Goal: Task Accomplishment & Management: Manage account settings

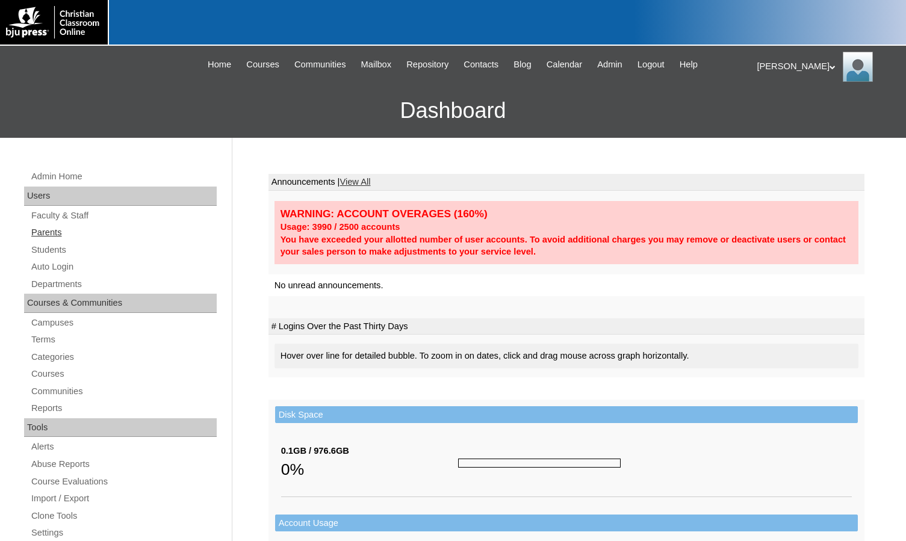
click at [54, 227] on link "Parents" at bounding box center [123, 232] width 187 height 15
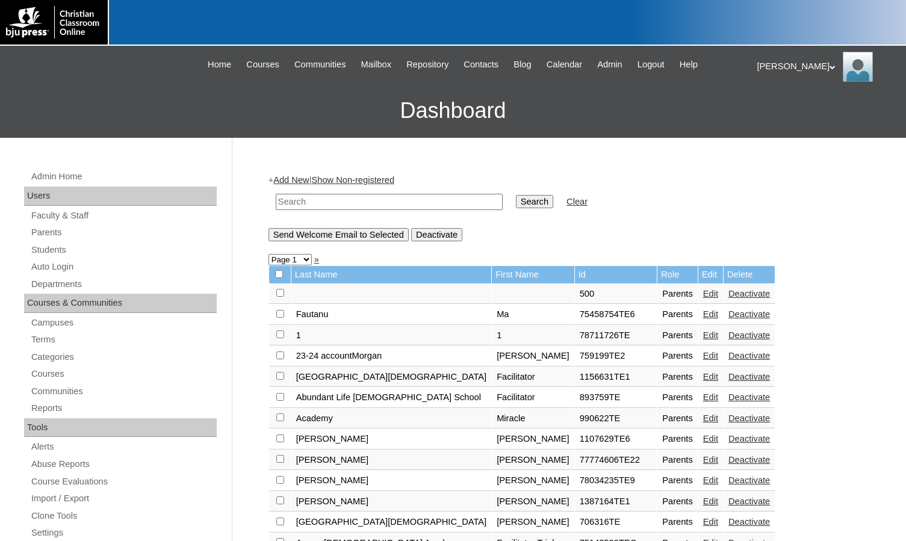
click at [325, 208] on input "text" at bounding box center [389, 202] width 227 height 16
type input "willreed"
click at [516, 195] on input "Search" at bounding box center [534, 201] width 37 height 13
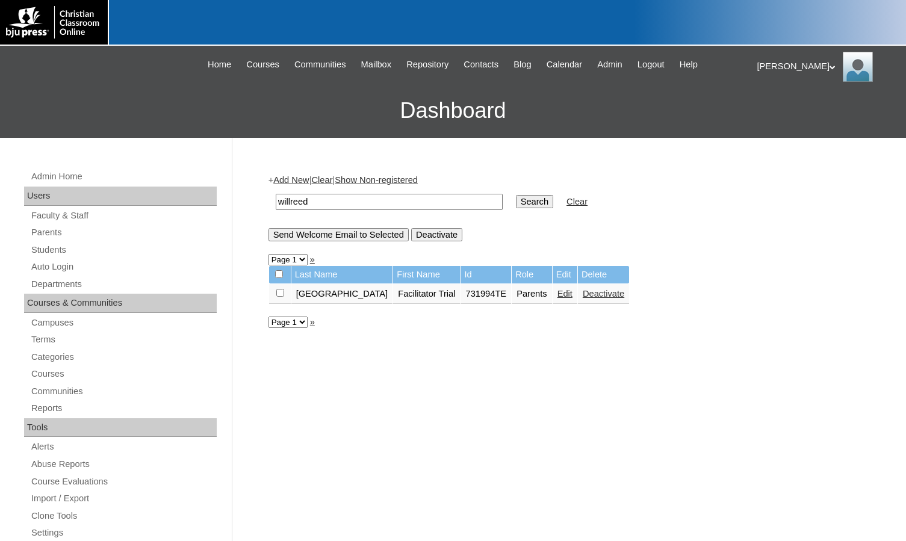
click at [557, 291] on link "Edit" at bounding box center [564, 294] width 15 height 10
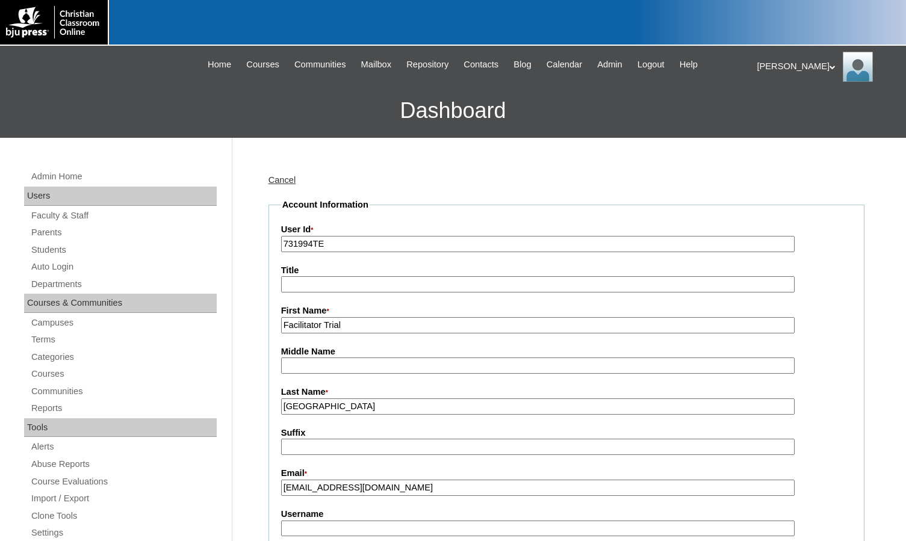
scroll to position [301, 0]
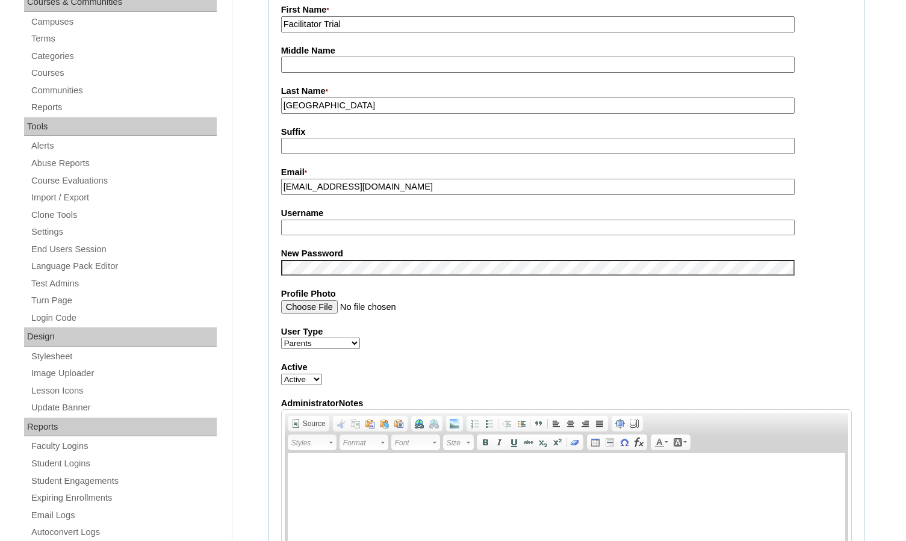
type input "msevilla"
click at [450, 193] on input "willreed@bayouacademy.net" at bounding box center [537, 187] width 513 height 16
type input "willreed@bayouacademy.net"
click at [230, 258] on div "Admin Home Users Faculty & Staff Parents Students Auto Login Departments Course…" at bounding box center [453, 550] width 906 height 1427
drag, startPoint x: 326, startPoint y: 233, endPoint x: 252, endPoint y: 234, distance: 73.4
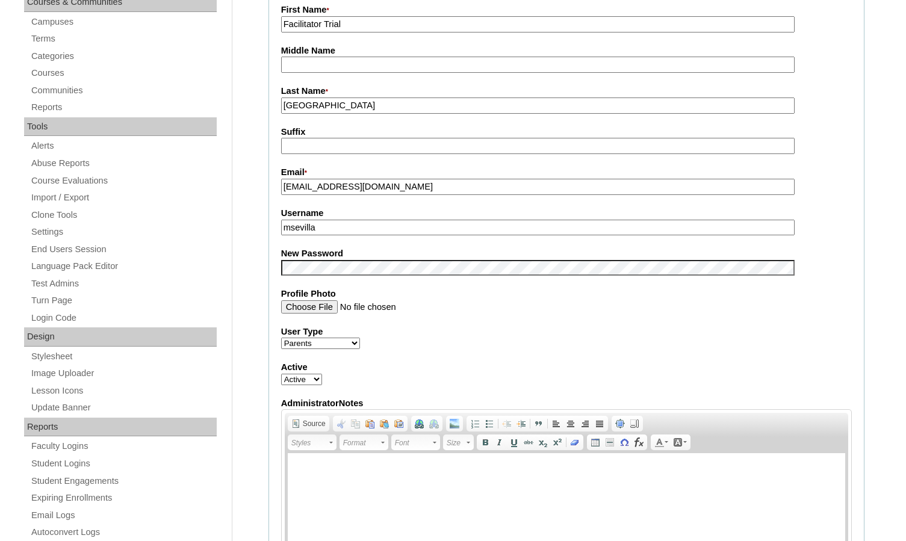
click at [252, 234] on div "Admin Home Users Faculty & Staff Parents Students Auto Login Departments Course…" at bounding box center [453, 550] width 906 height 1427
click at [252, 230] on div "Admin Home Users Faculty & Staff Parents Students Auto Login Departments Course…" at bounding box center [453, 550] width 906 height 1427
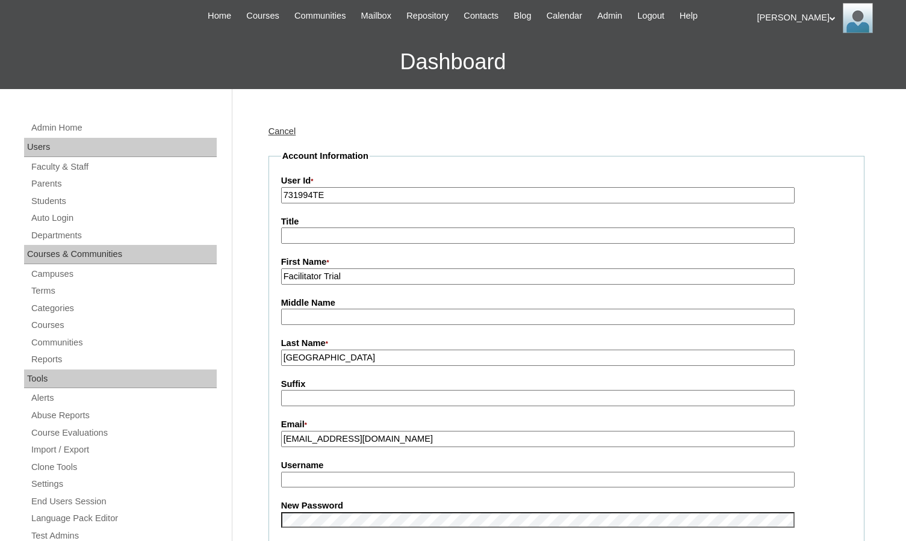
scroll to position [0, 0]
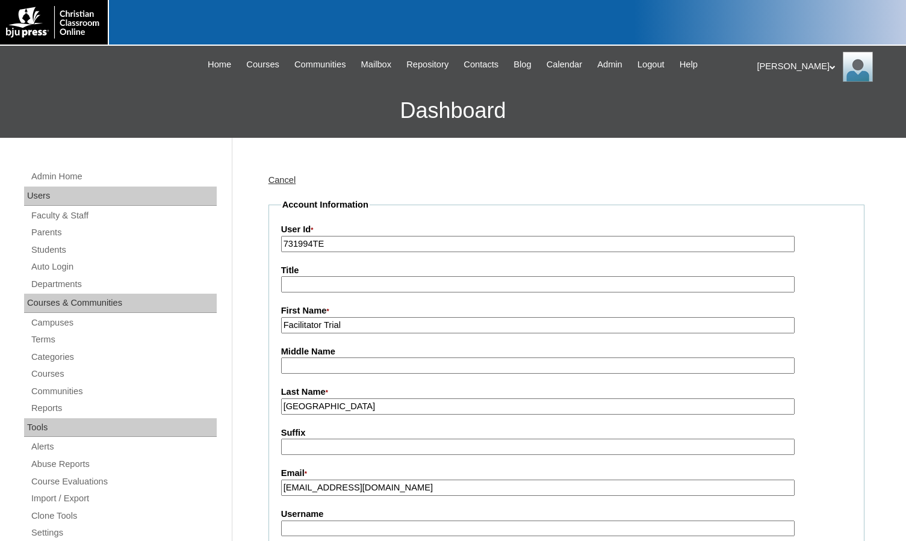
drag, startPoint x: 314, startPoint y: 248, endPoint x: 259, endPoint y: 249, distance: 54.8
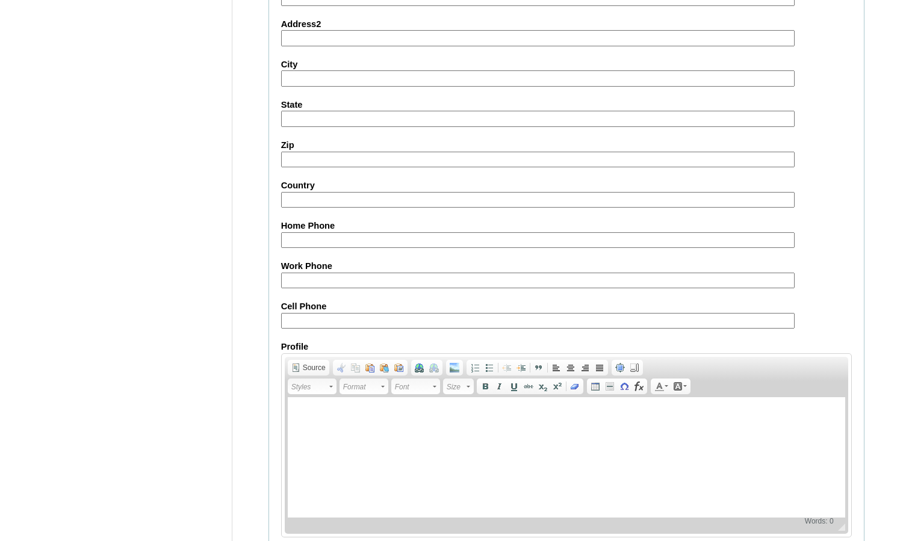
scroll to position [1040, 0]
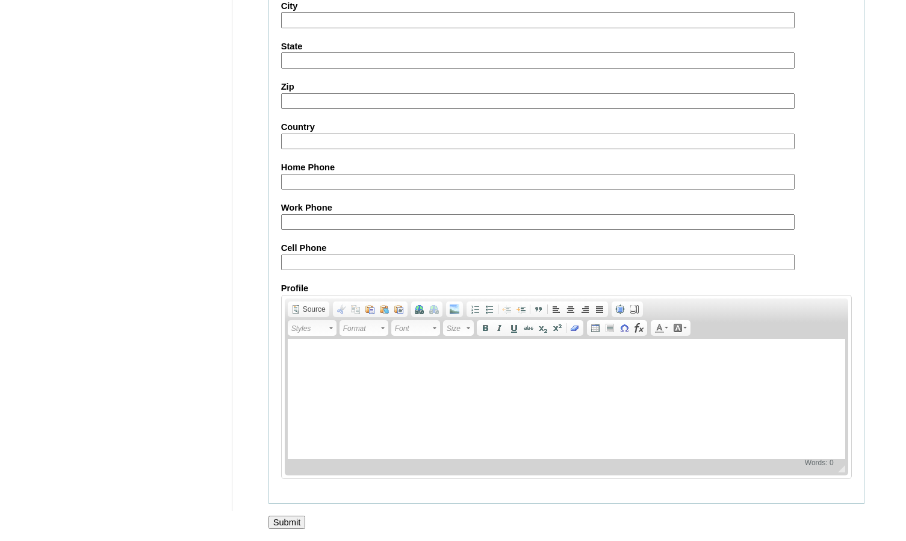
click at [273, 529] on div at bounding box center [453, 535] width 906 height 13
click at [276, 524] on input "Submit" at bounding box center [286, 522] width 37 height 13
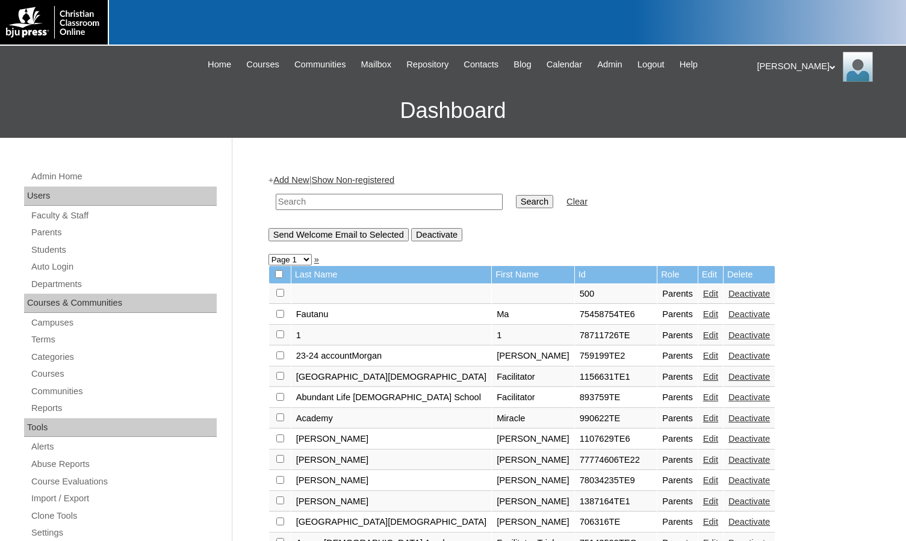
drag, startPoint x: 410, startPoint y: 198, endPoint x: 450, endPoint y: 195, distance: 39.8
click at [410, 198] on input "text" at bounding box center [389, 202] width 227 height 16
paste input "731994"
type input "731994"
click at [516, 196] on input "Search" at bounding box center [534, 201] width 37 height 13
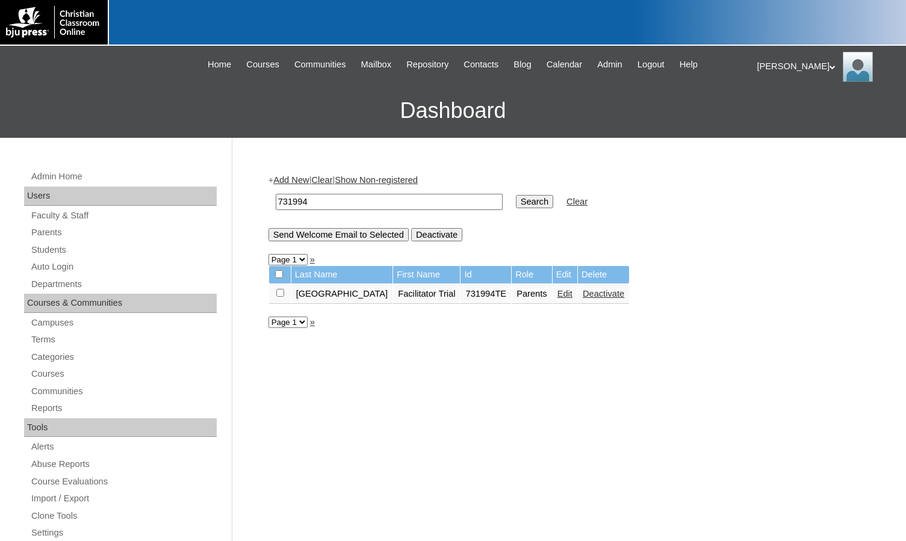
click at [280, 293] on input "checkbox" at bounding box center [280, 293] width 8 height 8
checkbox input "true"
click at [332, 235] on input "Send Welcome Email to Selected" at bounding box center [338, 234] width 140 height 13
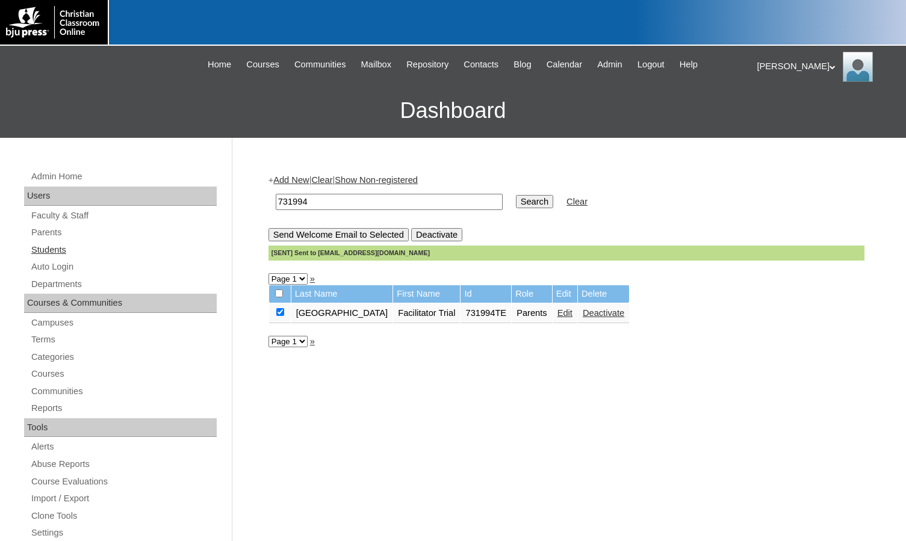
click at [39, 249] on link "Students" at bounding box center [123, 250] width 187 height 15
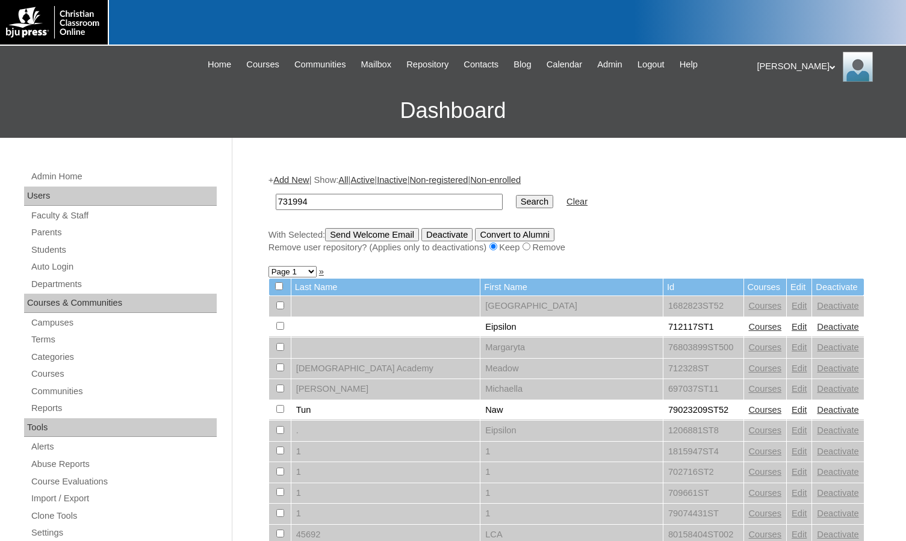
type input "731994"
click at [516, 202] on input "Search" at bounding box center [534, 201] width 37 height 13
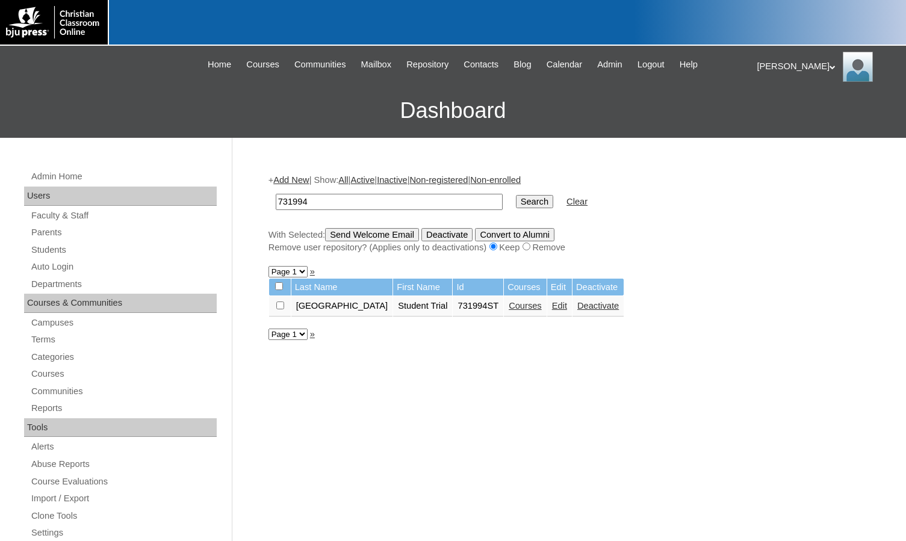
click at [552, 308] on link "Edit" at bounding box center [559, 306] width 15 height 10
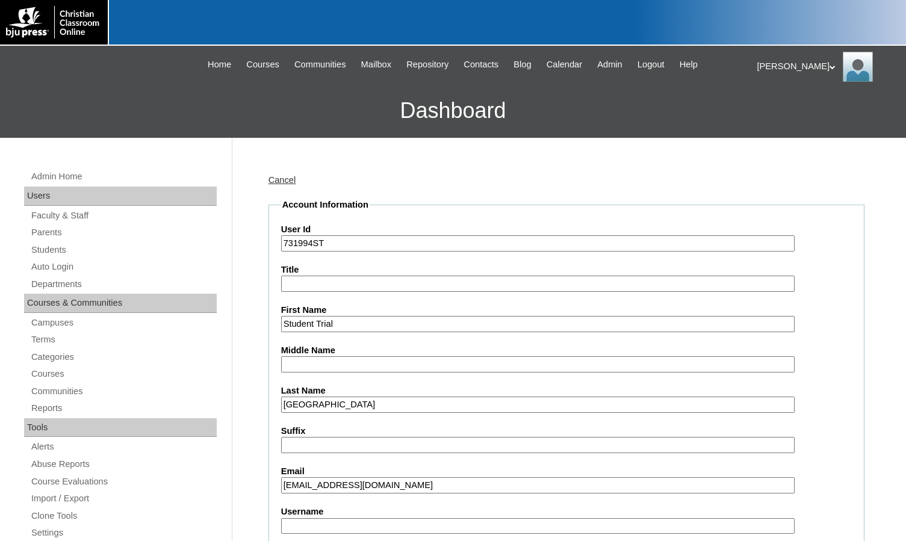
scroll to position [181, 0]
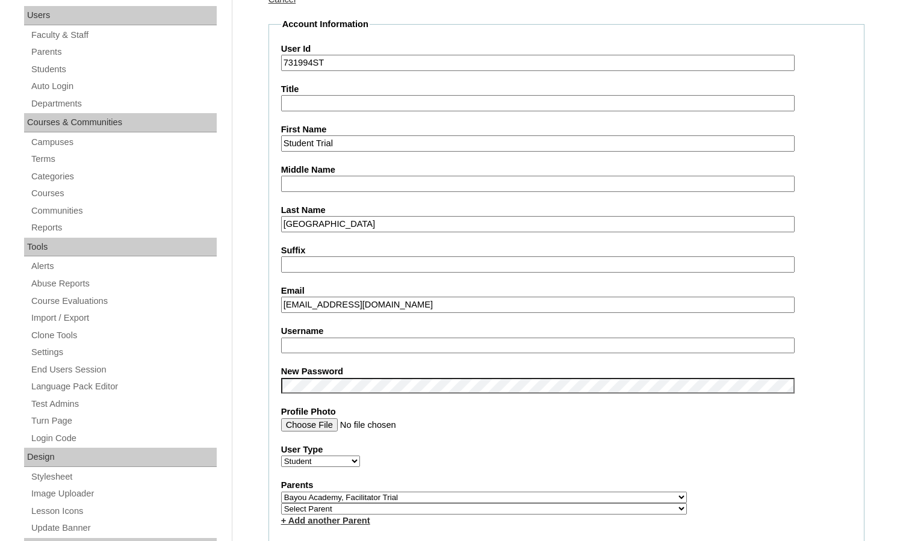
type input "msevilla"
click at [439, 298] on input "Willreed@bayouacademy.net" at bounding box center [537, 305] width 513 height 16
type input "Willreed@bayouacademy.net"
drag, startPoint x: 326, startPoint y: 350, endPoint x: 252, endPoint y: 350, distance: 74.0
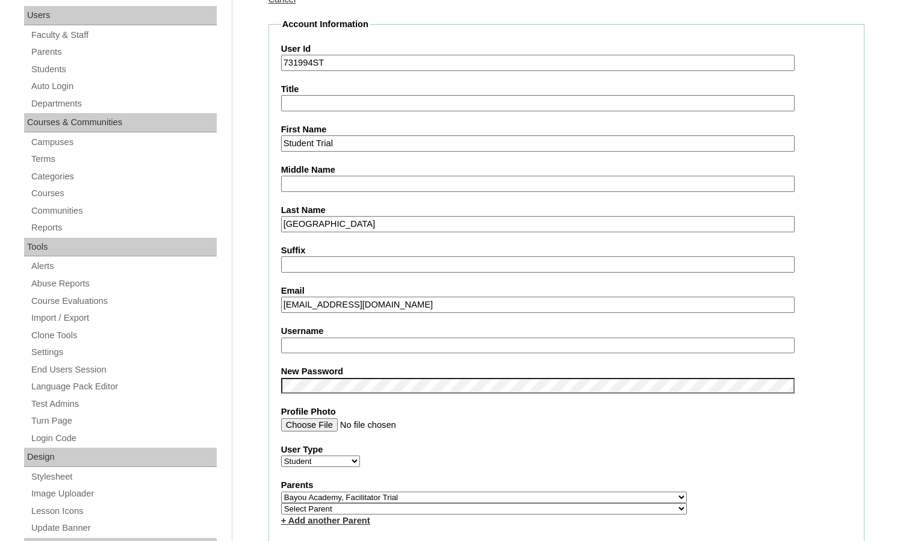
drag, startPoint x: 249, startPoint y: 338, endPoint x: 283, endPoint y: 369, distance: 47.3
drag, startPoint x: 332, startPoint y: 395, endPoint x: 270, endPoint y: 388, distance: 63.1
click at [270, 388] on fieldset "Account Information User Id 731994ST Title First Name Student Trial Middle Name…" at bounding box center [566, 505] width 596 height 975
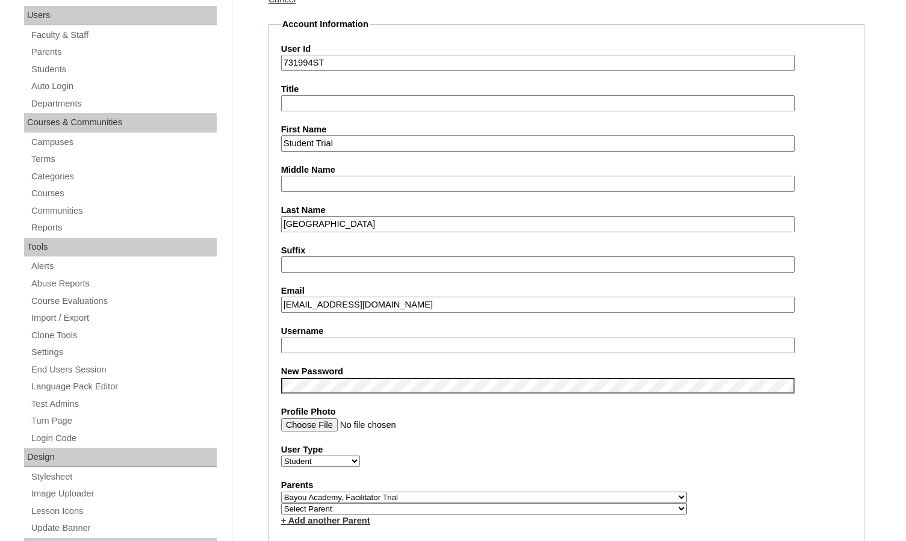
click at [426, 306] on input "Willreed@bayouacademy.net" at bounding box center [537, 305] width 513 height 16
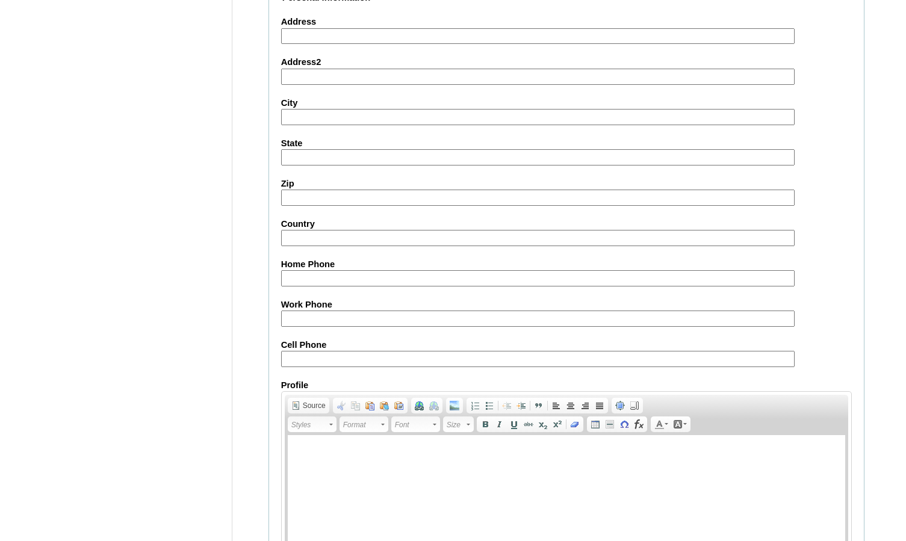
scroll to position [1293, 0]
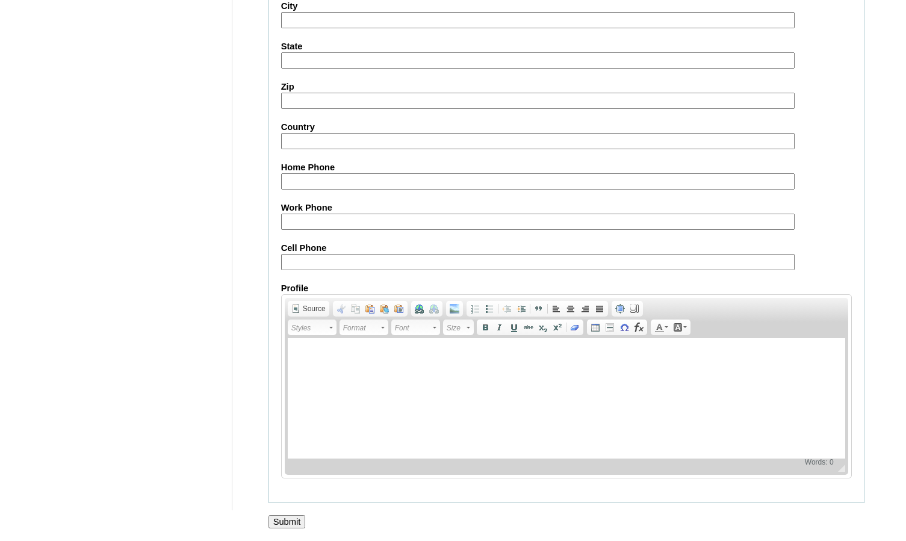
click at [288, 520] on input "Submit" at bounding box center [286, 521] width 37 height 13
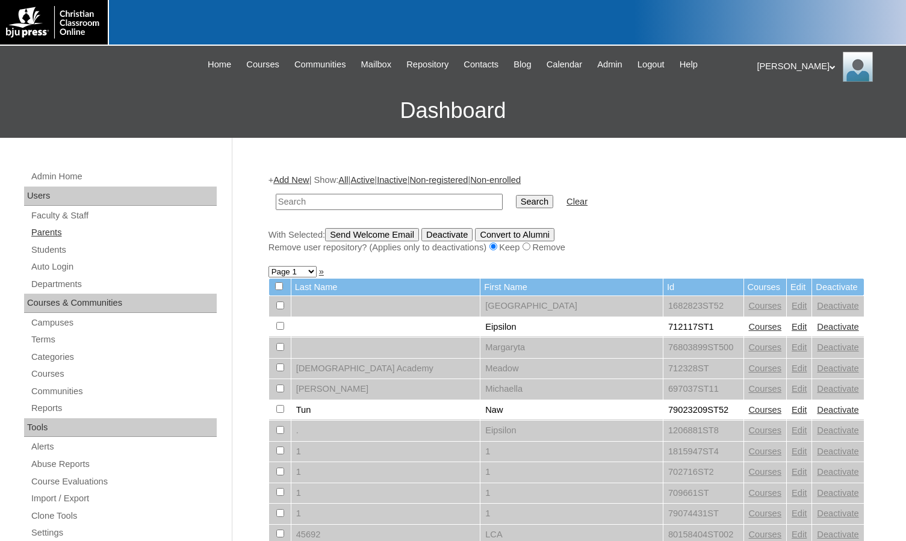
click at [42, 233] on link "Parents" at bounding box center [123, 232] width 187 height 15
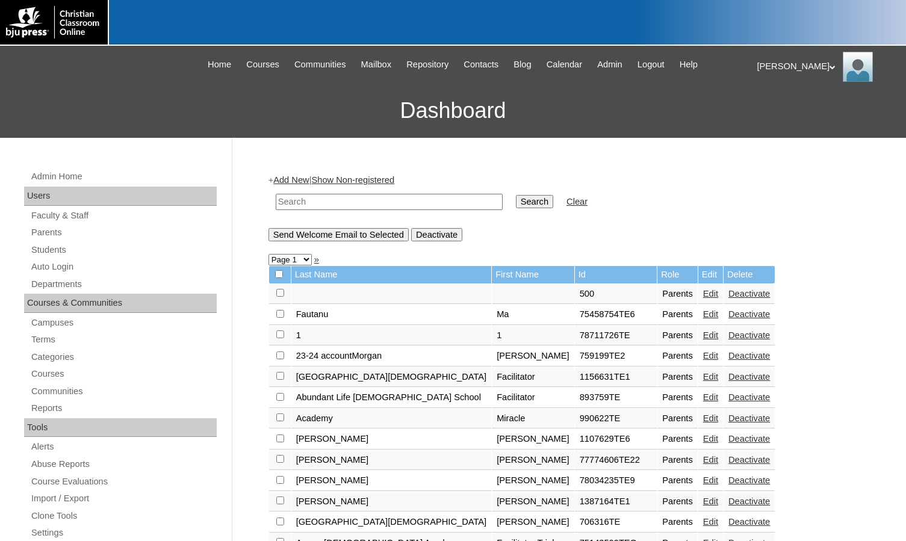
click at [300, 209] on input "text" at bounding box center [389, 202] width 227 height 16
paste input "781747"
type input "781747"
click at [516, 195] on input "Search" at bounding box center [534, 201] width 37 height 13
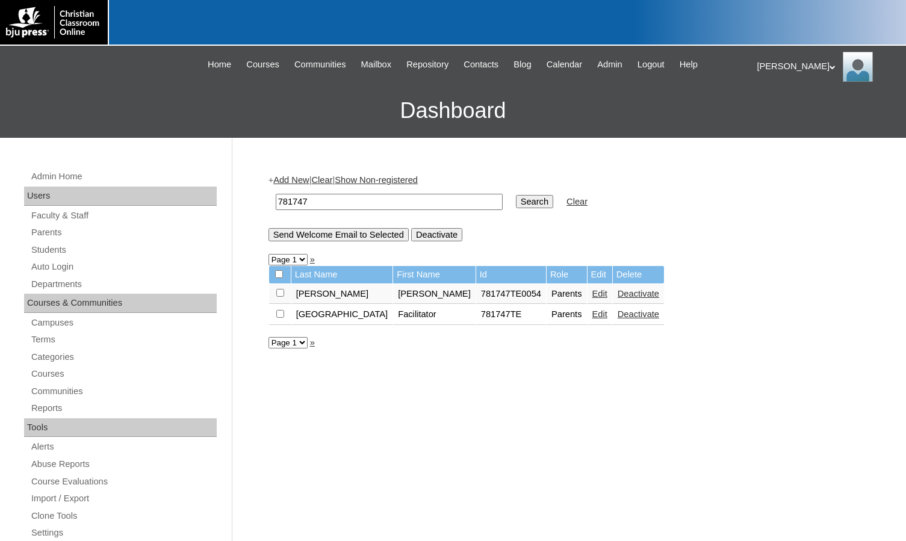
click at [592, 294] on link "Edit" at bounding box center [599, 294] width 15 height 10
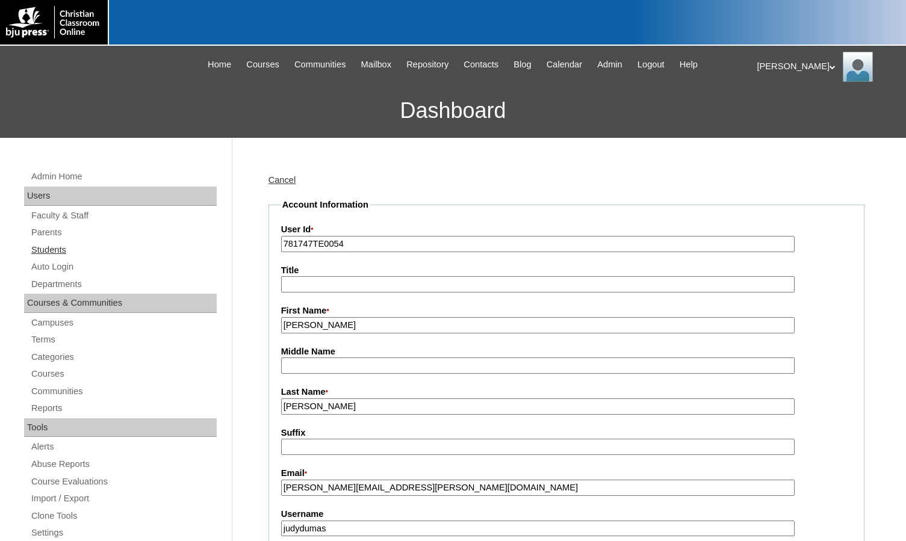
click at [70, 247] on link "Students" at bounding box center [123, 250] width 187 height 15
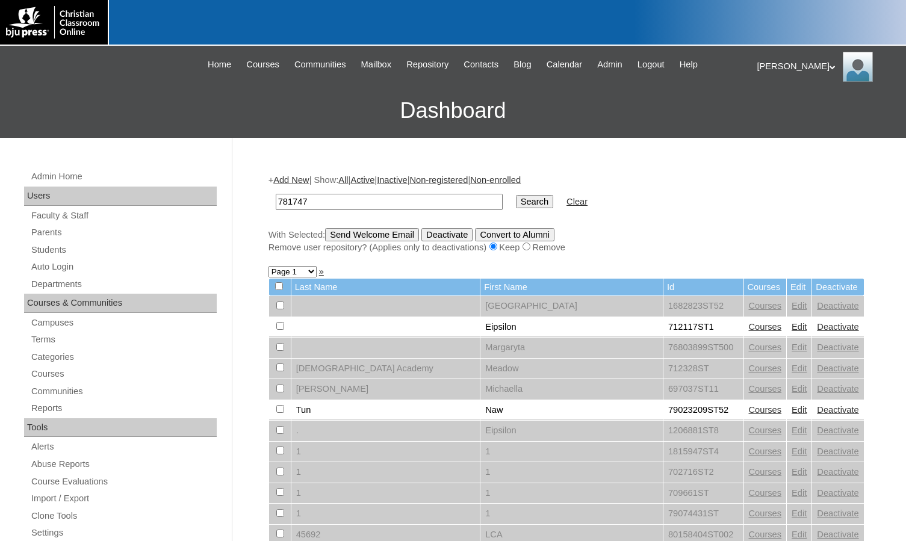
type input "781747"
click at [516, 195] on input "Search" at bounding box center [534, 201] width 37 height 13
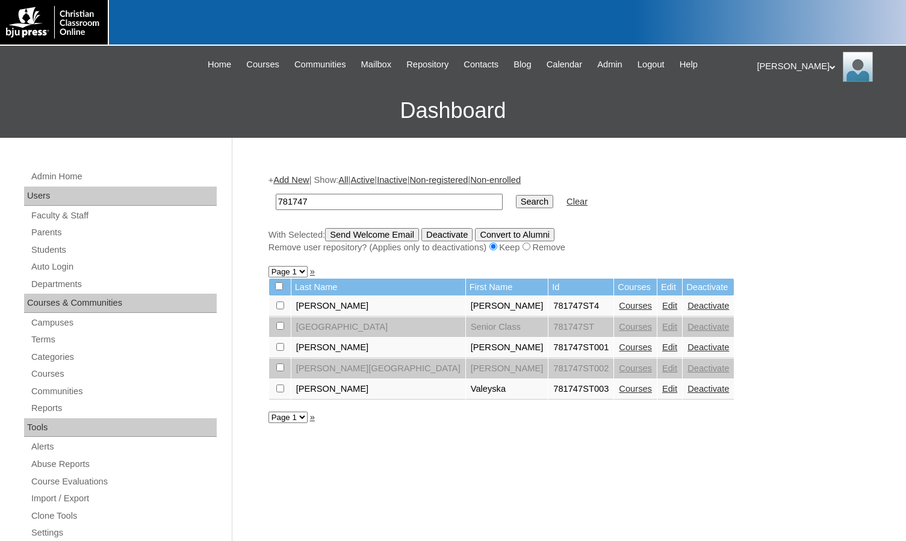
click at [619, 301] on link "Courses" at bounding box center [635, 306] width 33 height 10
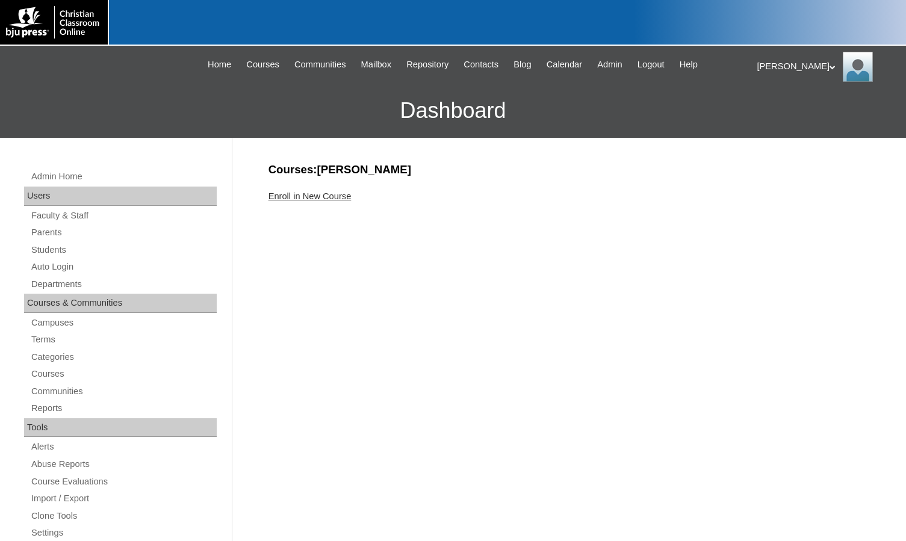
click at [333, 196] on link "Enroll in New Course" at bounding box center [309, 196] width 83 height 10
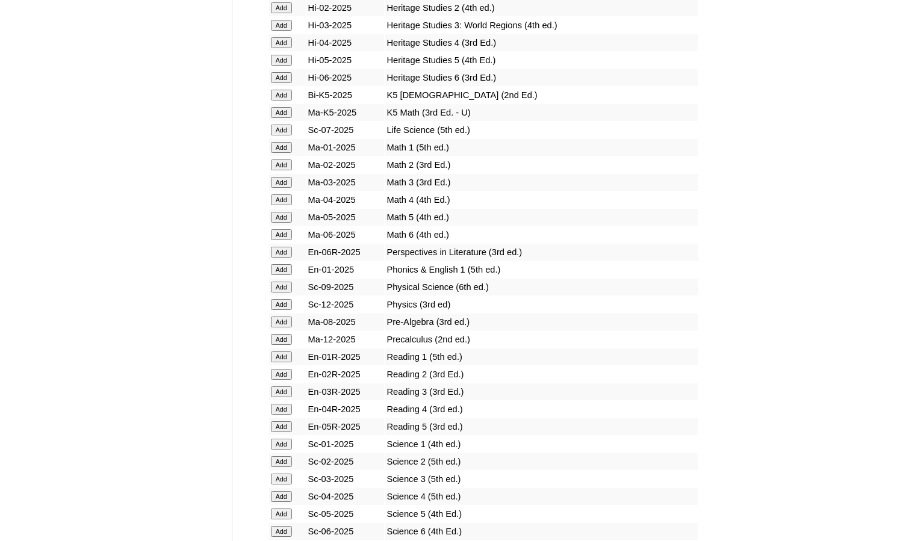
scroll to position [1143, 0]
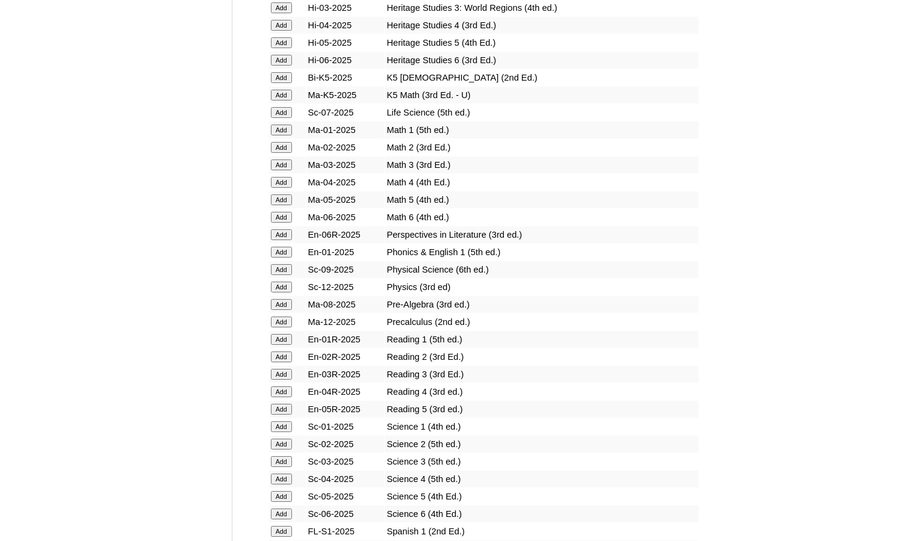
click at [289, 303] on input "Add" at bounding box center [281, 304] width 21 height 11
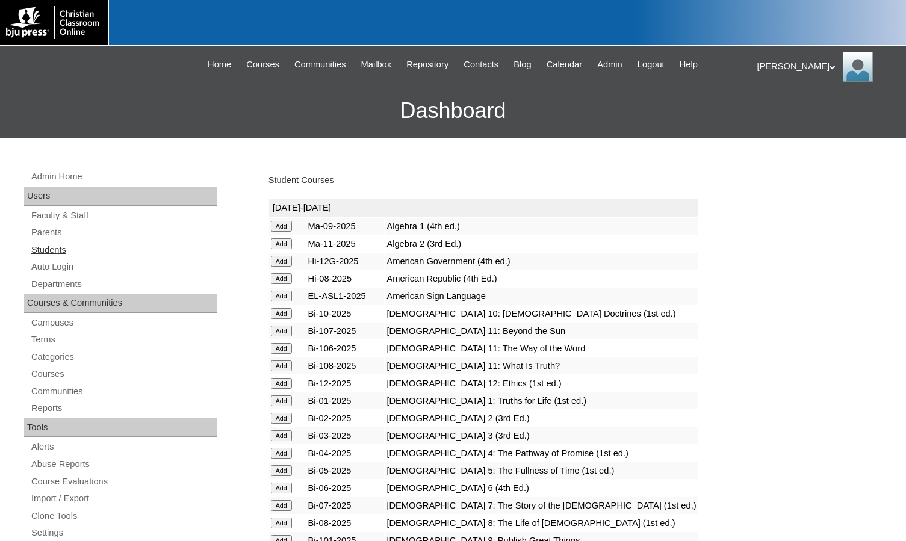
click at [57, 253] on link "Students" at bounding box center [123, 250] width 187 height 15
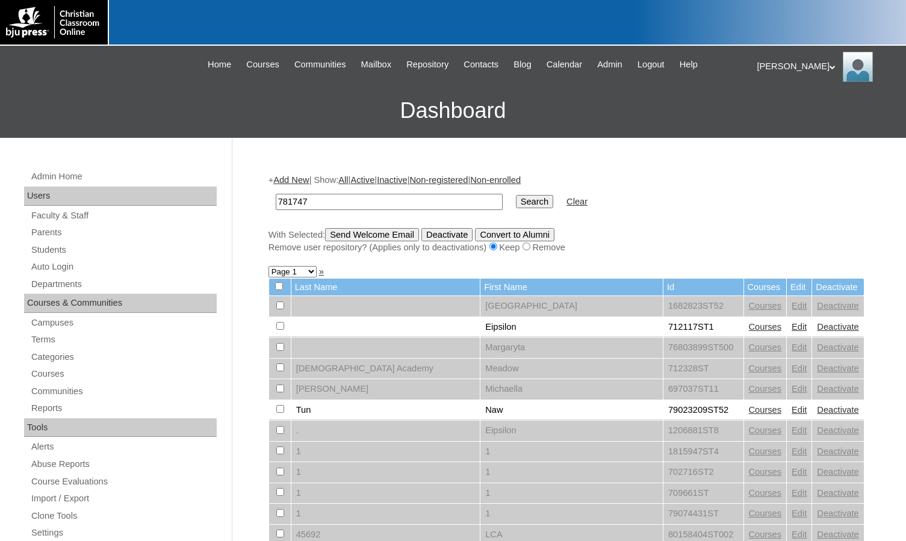
type input "781747"
drag, startPoint x: 471, startPoint y: 198, endPoint x: 456, endPoint y: 214, distance: 22.1
click at [516, 198] on input "Search" at bounding box center [534, 201] width 37 height 13
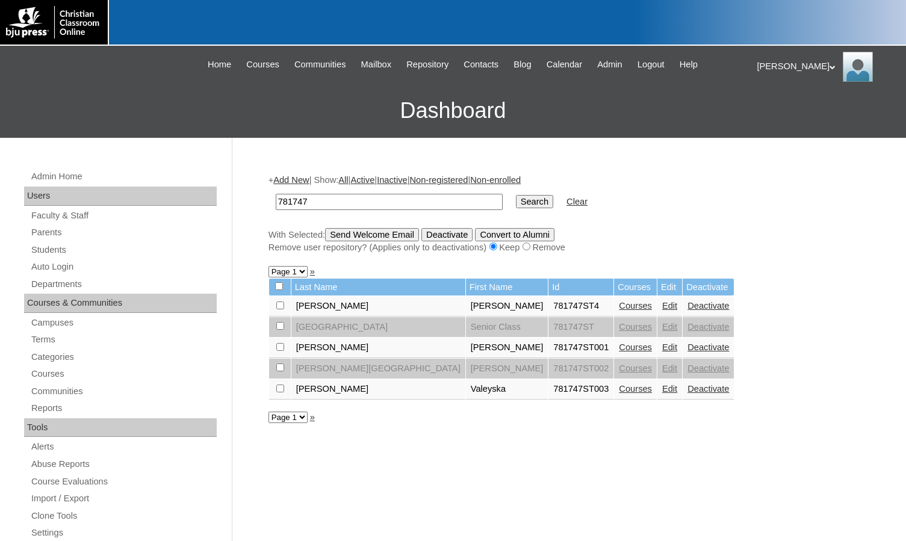
click at [281, 305] on input "checkbox" at bounding box center [280, 305] width 8 height 8
checkbox input "true"
click at [359, 234] on input "Send Welcome Email" at bounding box center [372, 234] width 94 height 13
